Goal: Information Seeking & Learning: Understand process/instructions

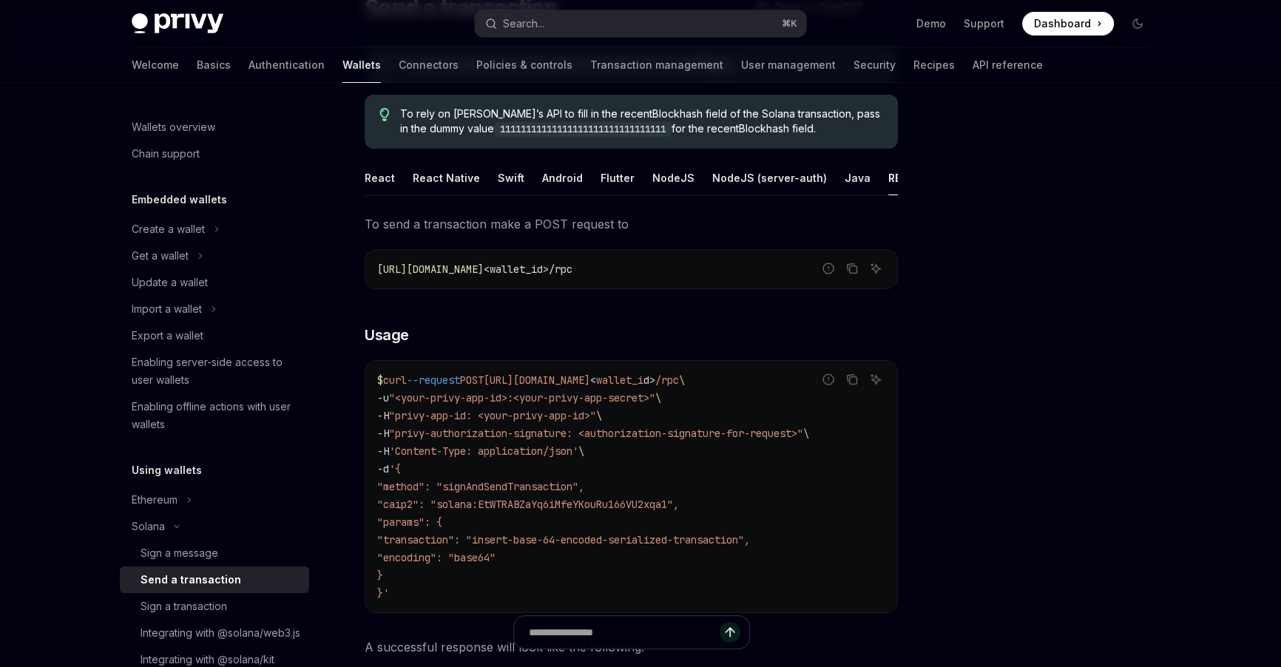
scroll to position [755, 0]
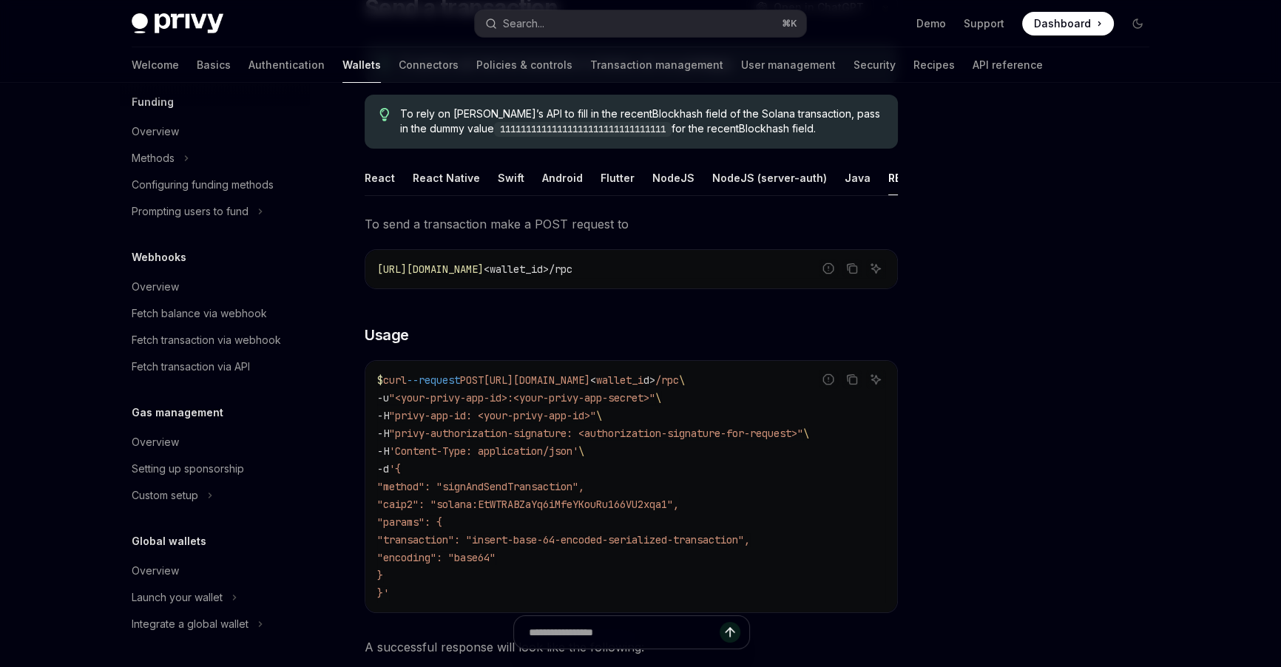
click at [652, 511] on span ""caip2": "solana:EtWTRABZaYq6iMfeYKouRu166VU2xqa1"," at bounding box center [528, 504] width 302 height 13
copy span "EtWTRABZaYq6iMfeYKouRu166VU2xqa1"
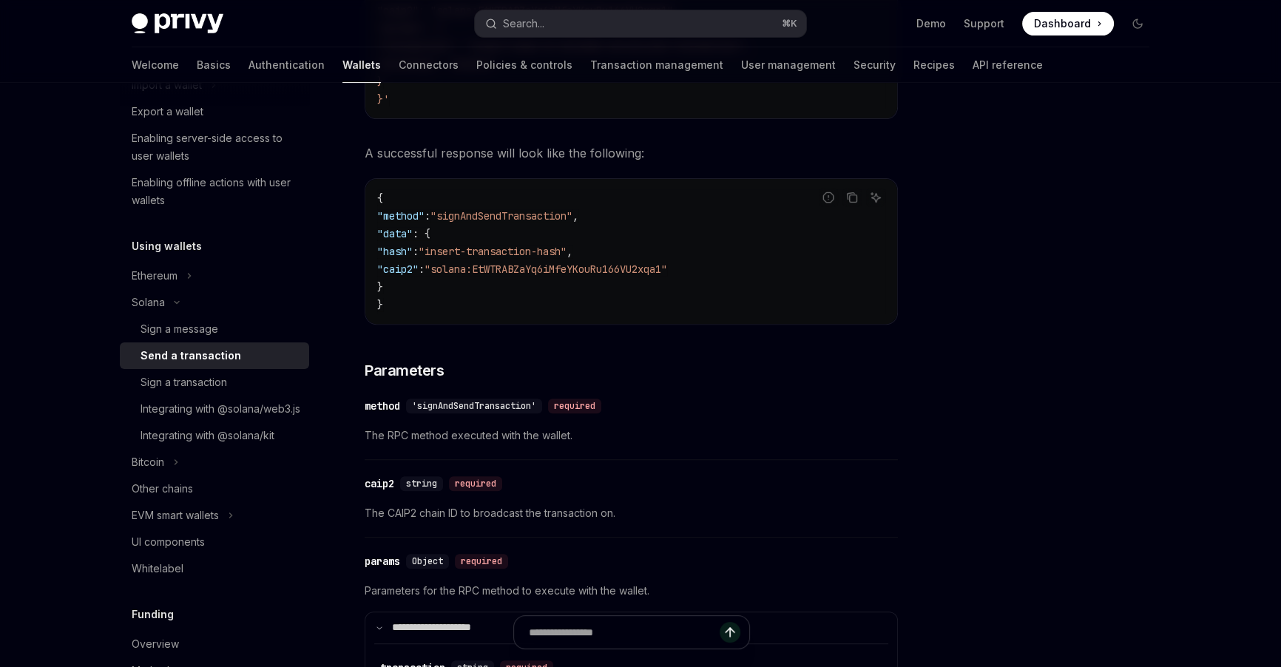
scroll to position [0, 0]
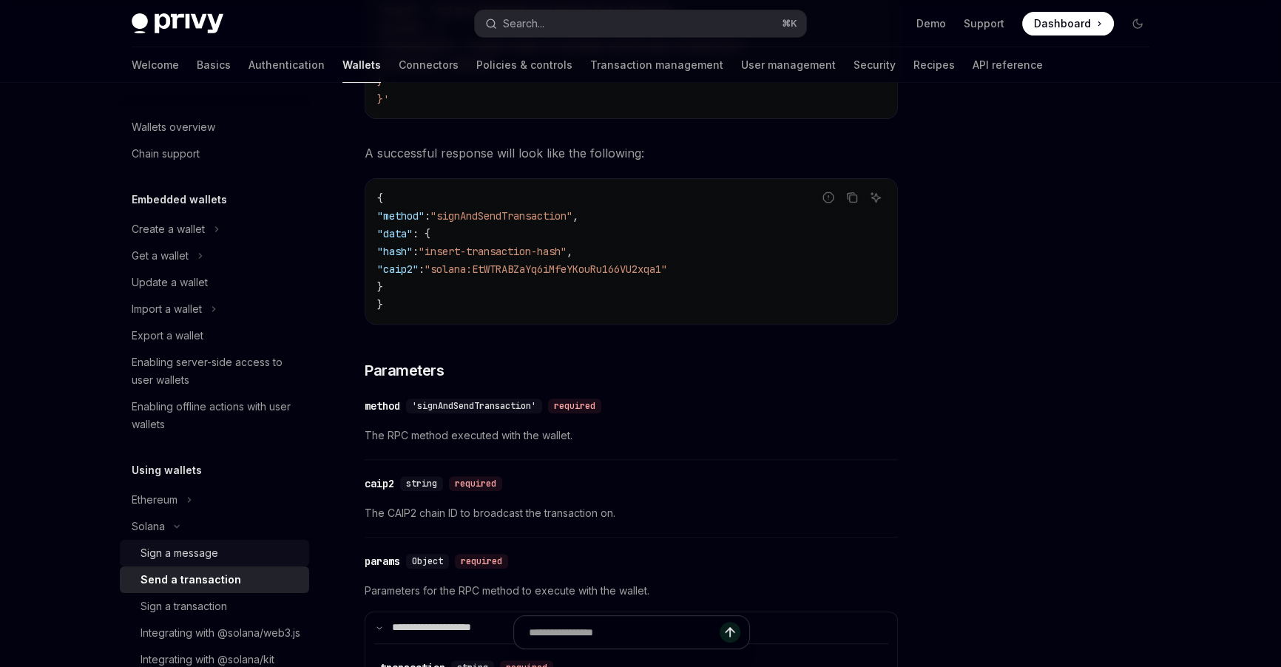
click at [223, 553] on div "Sign a message" at bounding box center [221, 554] width 160 height 18
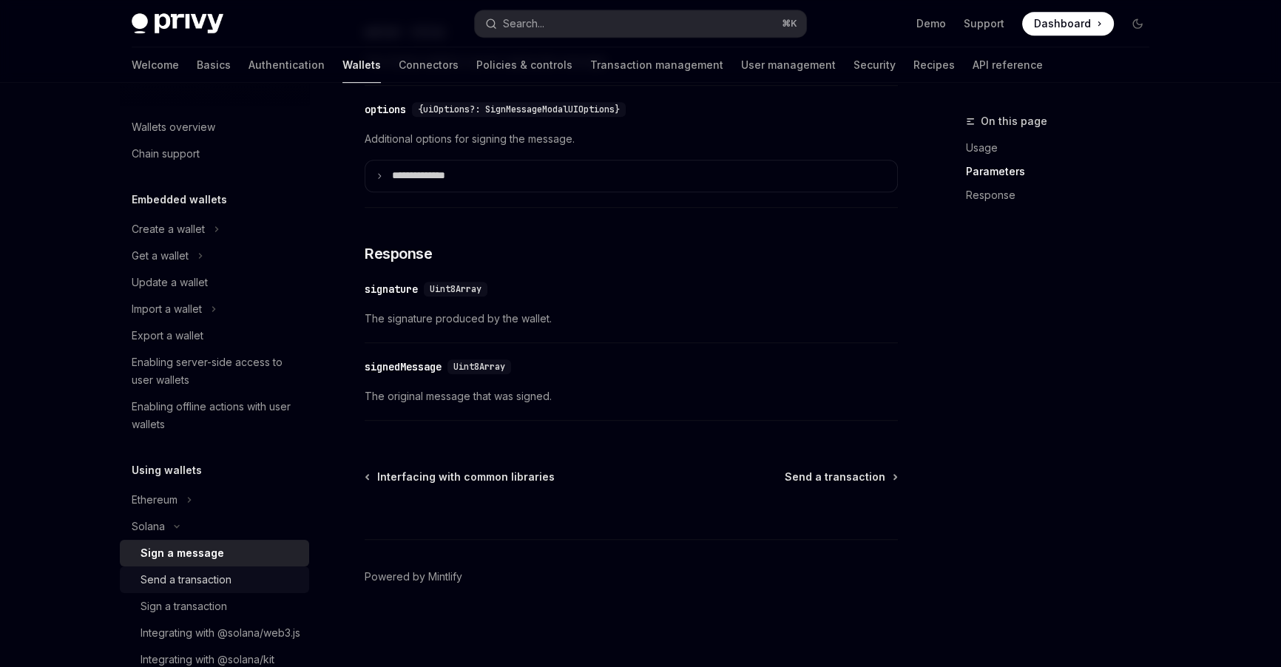
click at [199, 582] on div "Send a transaction" at bounding box center [186, 580] width 91 height 18
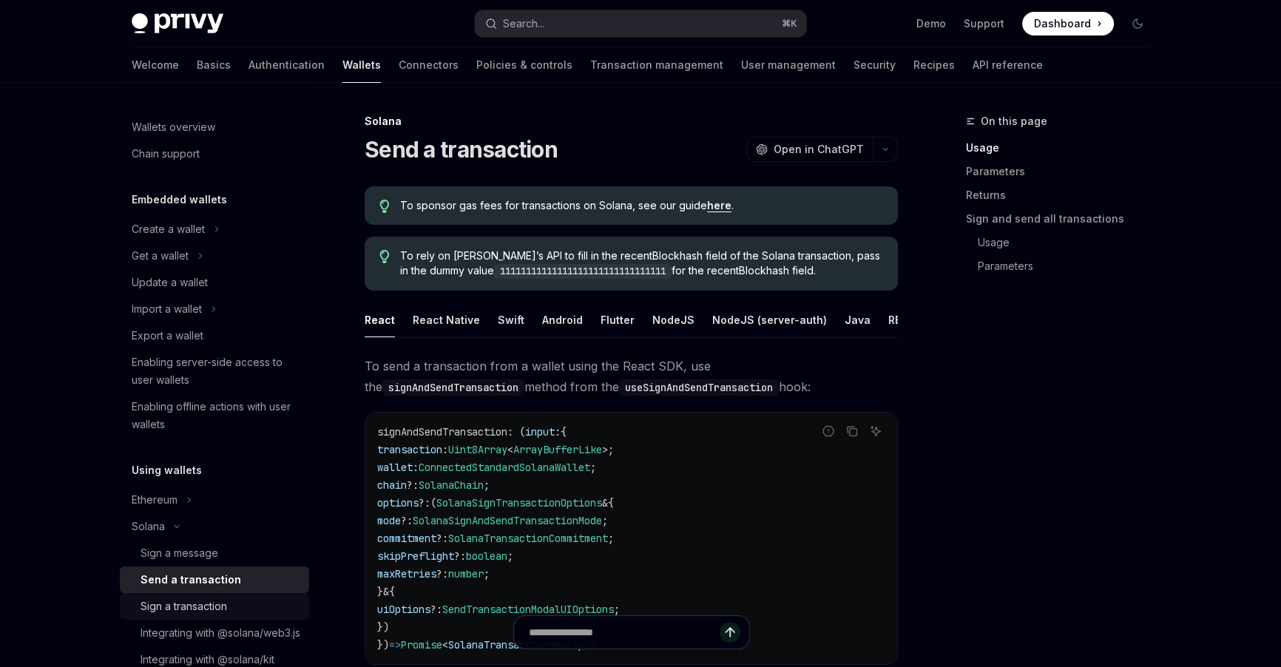
drag, startPoint x: 223, startPoint y: 604, endPoint x: 232, endPoint y: 587, distance: 18.2
click at [223, 604] on div "Sign a transaction" at bounding box center [184, 607] width 87 height 18
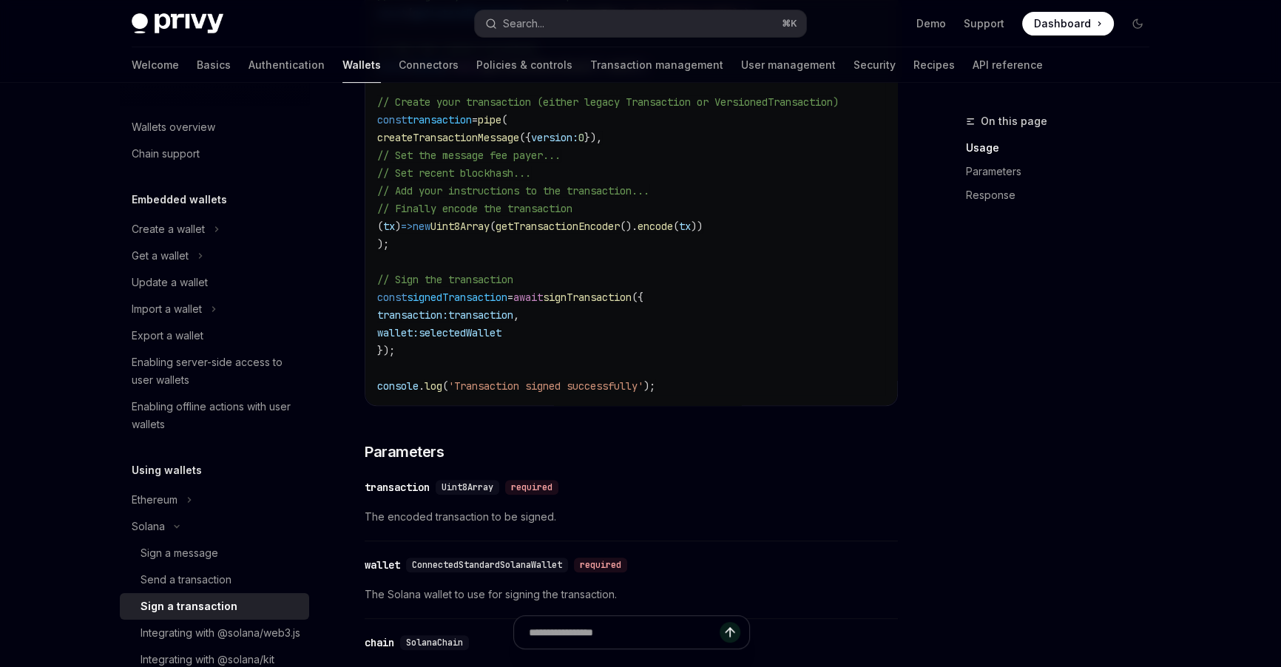
scroll to position [1116, 0]
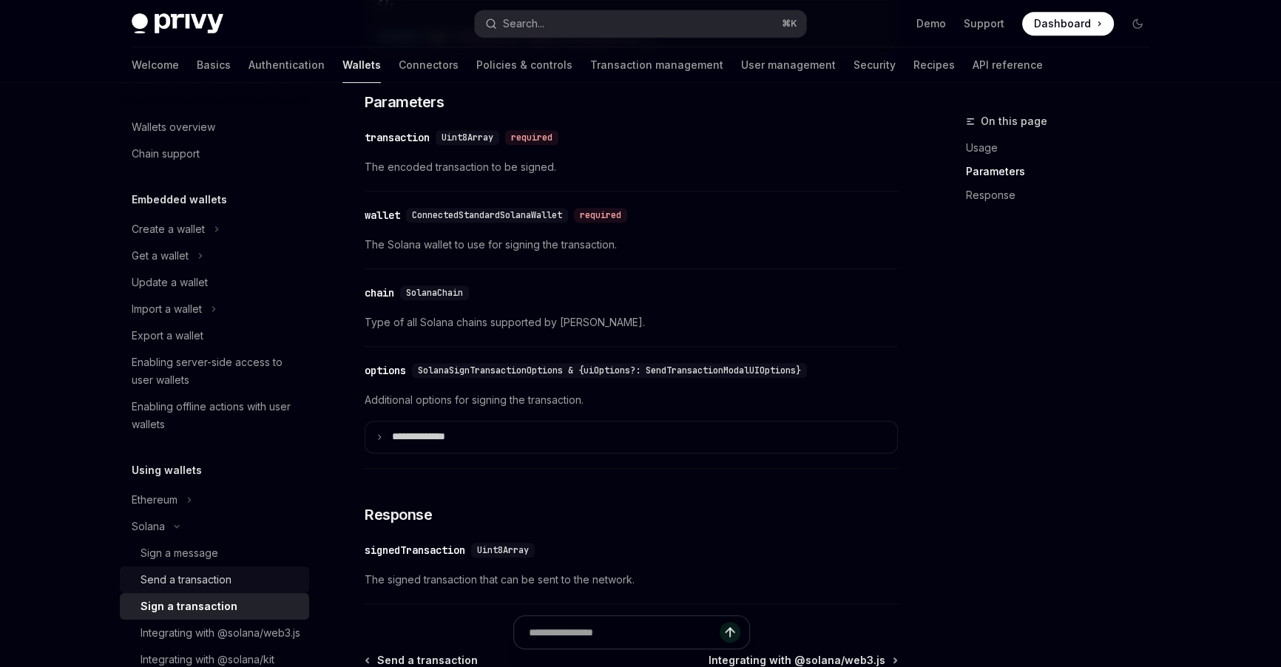
click at [212, 584] on div "Send a transaction" at bounding box center [186, 580] width 91 height 18
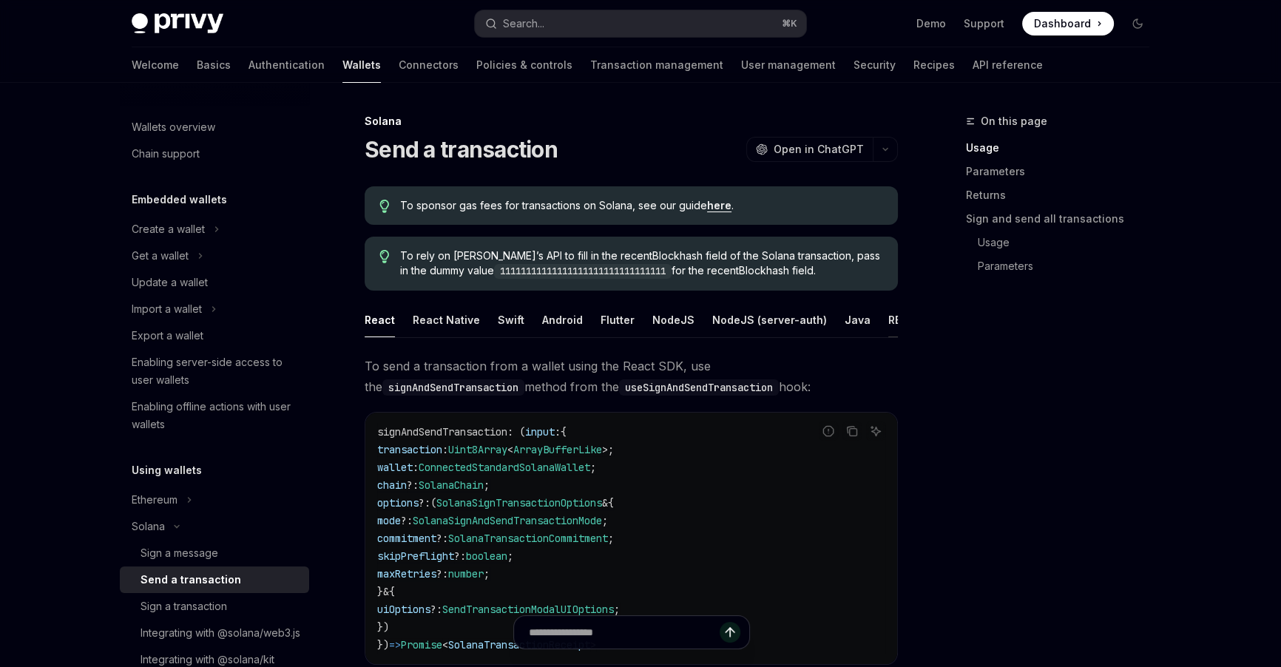
click at [889, 317] on div "REST API" at bounding box center [912, 320] width 47 height 35
type textarea "*"
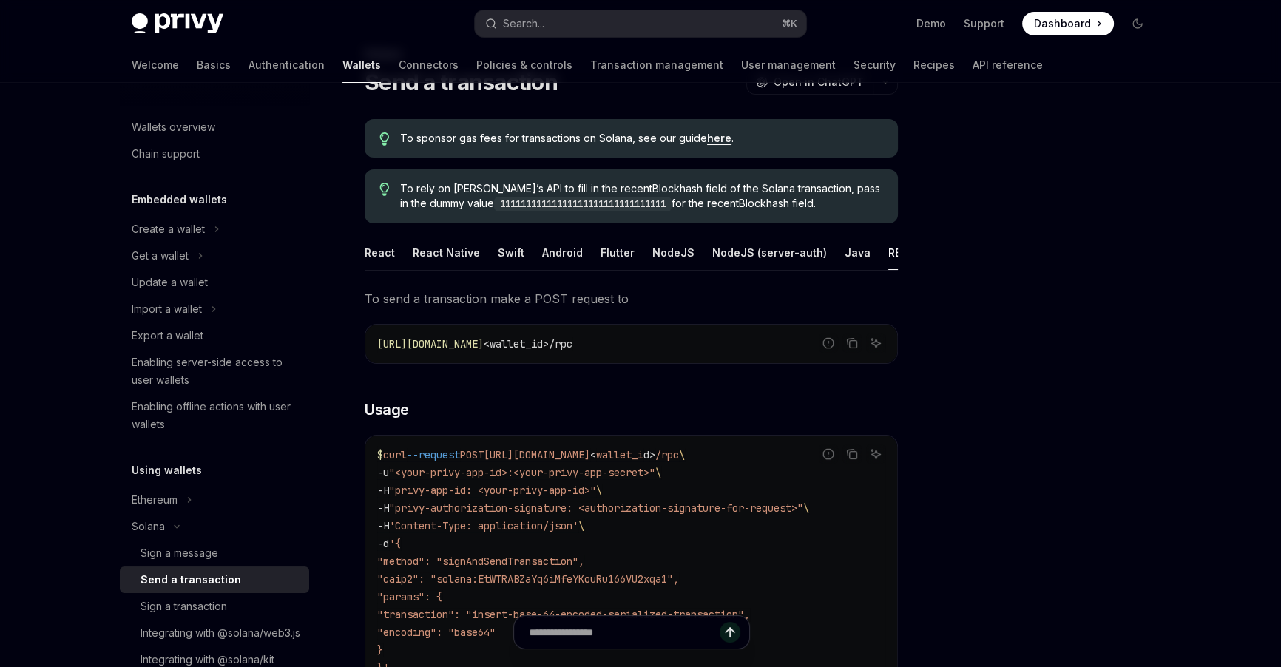
scroll to position [68, 0]
click at [670, 583] on span ""caip2": "solana:EtWTRABZaYq6iMfeYKouRu166VU2xqa1"," at bounding box center [528, 578] width 302 height 13
copy span "EtWTRABZaYq6iMfeYKouRu166VU2xqa1"
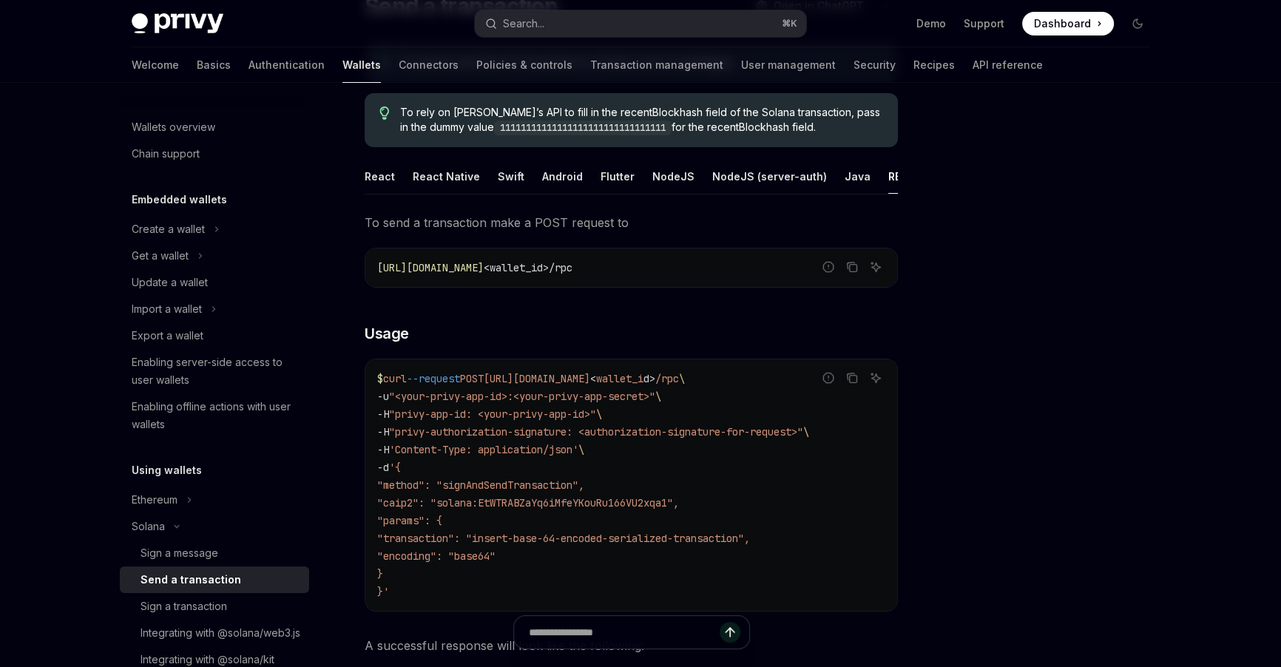
scroll to position [144, 0]
click at [556, 491] on span ""method": "signAndSendTransaction"," at bounding box center [480, 484] width 207 height 13
copy span "signAndSendTransaction"
click at [667, 508] on span ""caip2": "solana:EtWTRABZaYq6iMfeYKouRu166VU2xqa1"," at bounding box center [528, 502] width 302 height 13
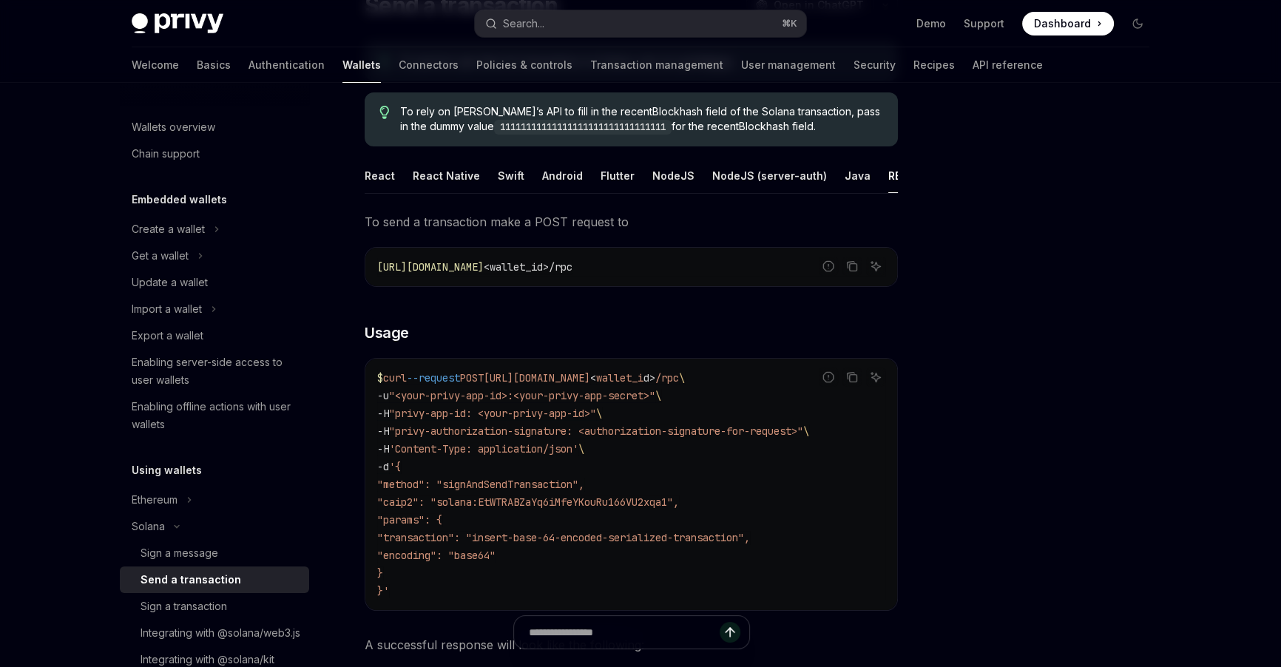
click at [667, 508] on span ""caip2": "solana:EtWTRABZaYq6iMfeYKouRu166VU2xqa1"," at bounding box center [528, 502] width 302 height 13
copy span "EtWTRABZaYq6iMfeYKouRu166VU2xqa1"
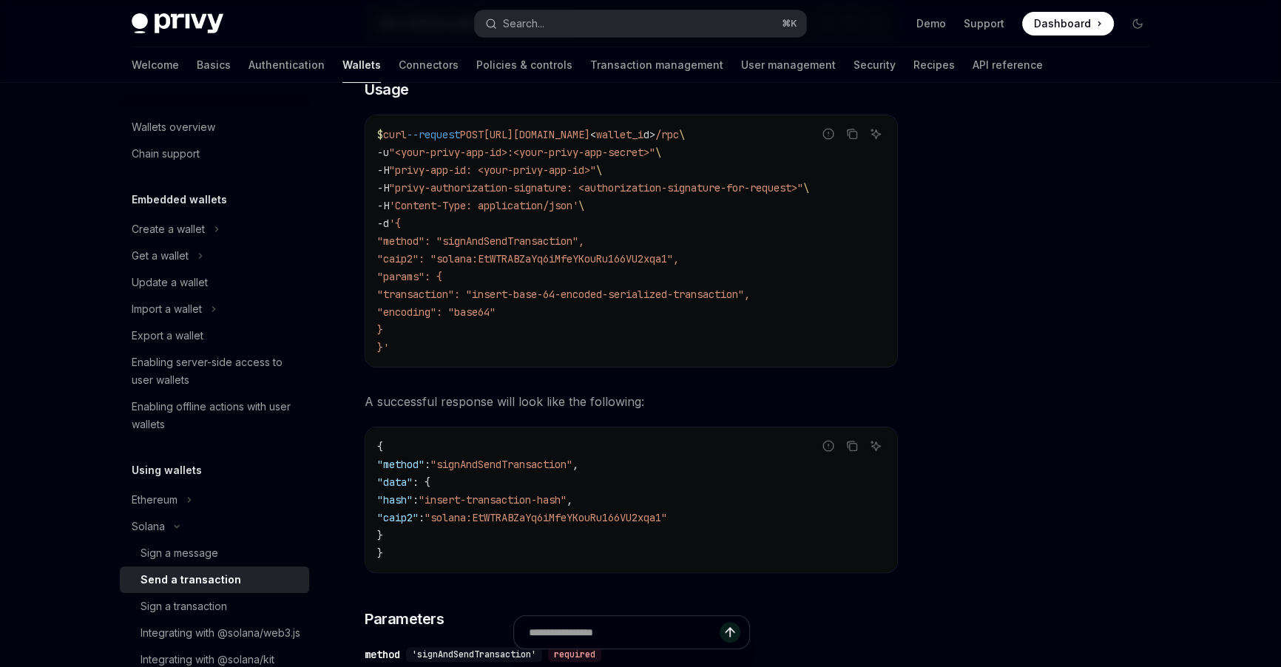
scroll to position [387, 0]
click at [573, 246] on span ""method": "signAndSendTransaction"," at bounding box center [480, 241] width 207 height 13
copy span "signAndSendTransaction"
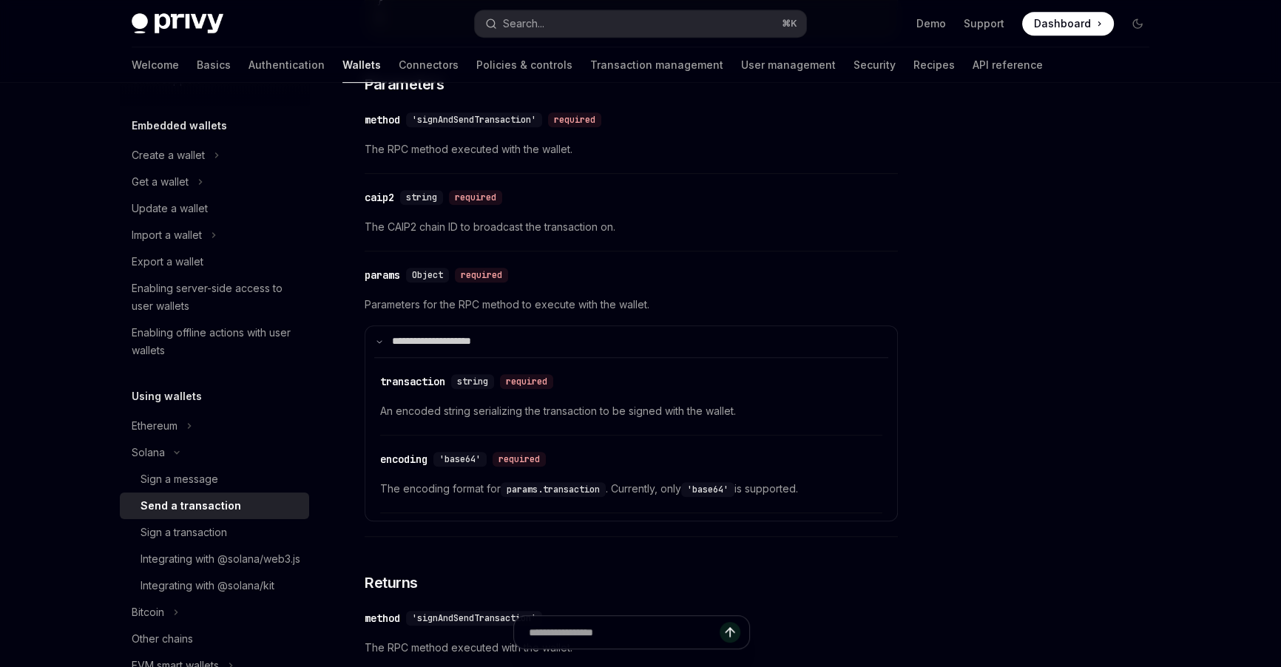
scroll to position [863, 0]
